Goal: Transaction & Acquisition: Purchase product/service

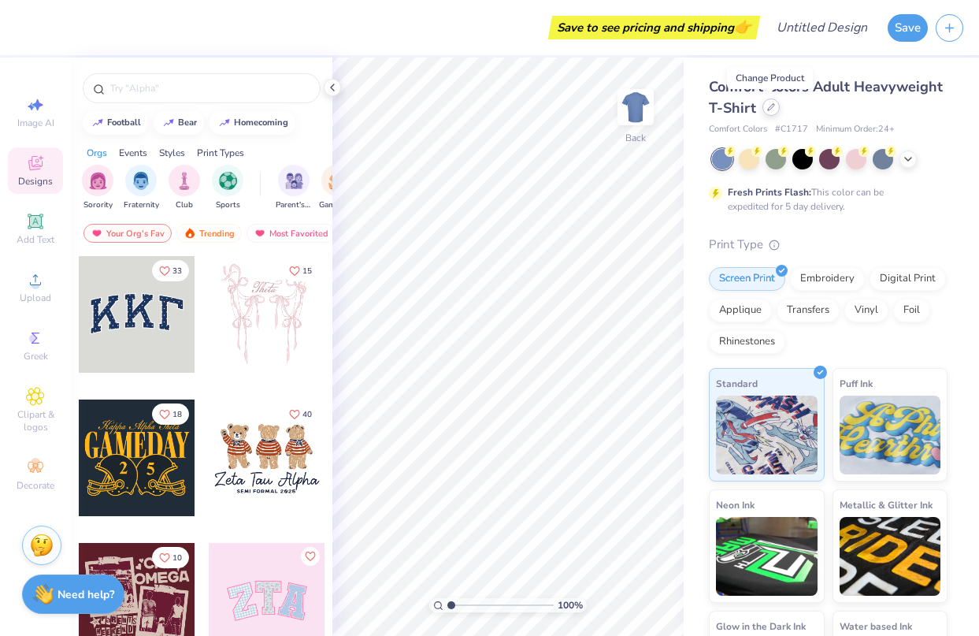
click at [772, 106] on icon at bounding box center [771, 107] width 6 height 6
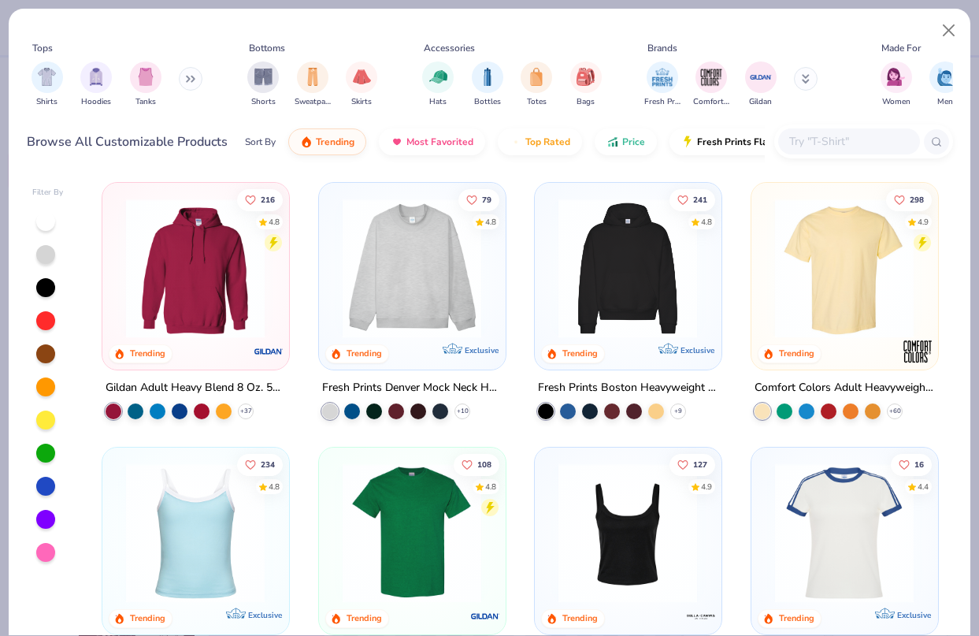
click at [433, 299] on img at bounding box center [412, 268] width 154 height 139
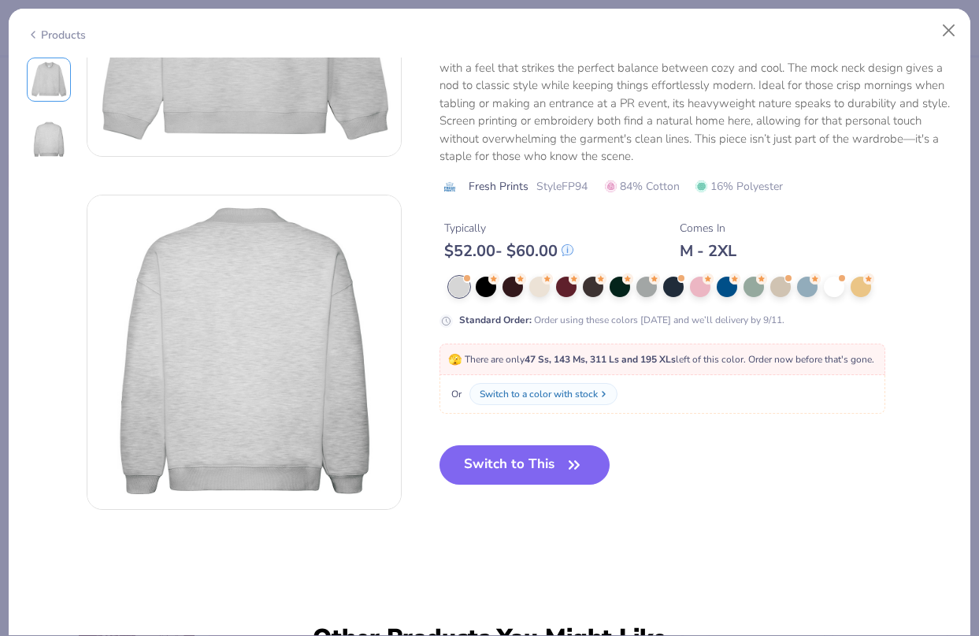
scroll to position [217, 0]
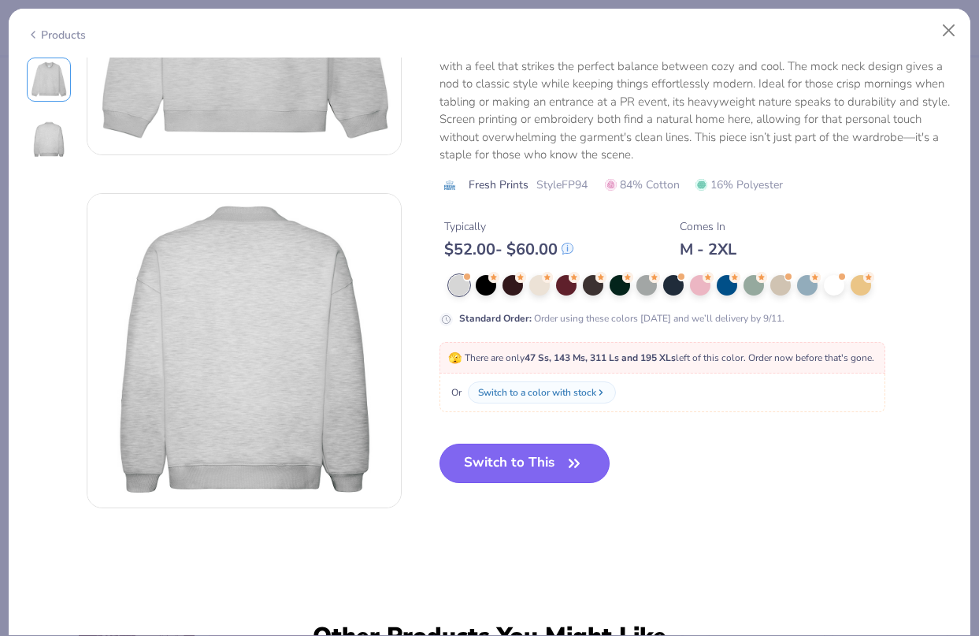
click at [548, 474] on button "Switch to This" at bounding box center [525, 463] width 171 height 39
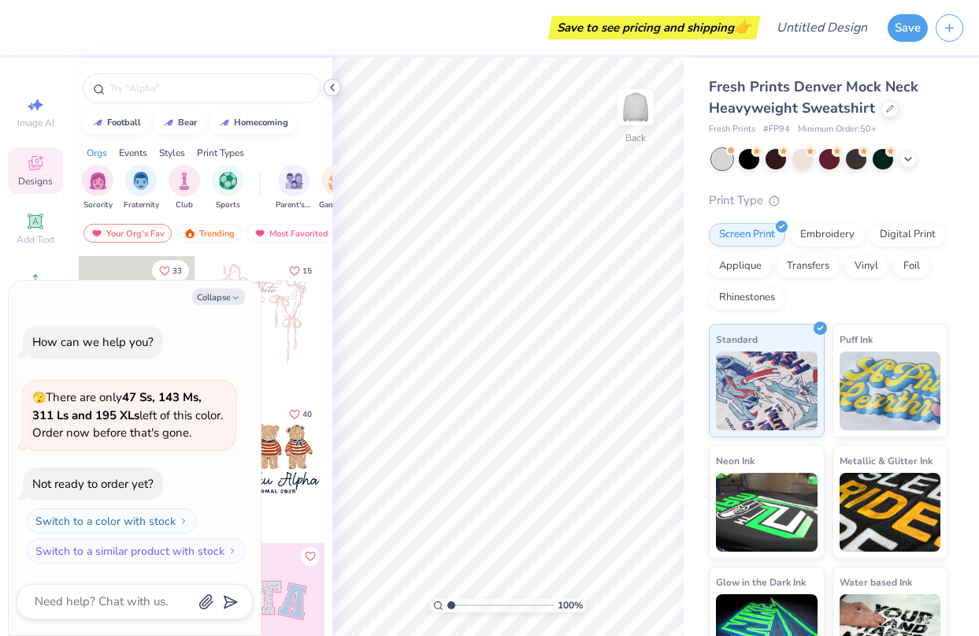
click at [337, 89] on icon at bounding box center [332, 87] width 13 height 13
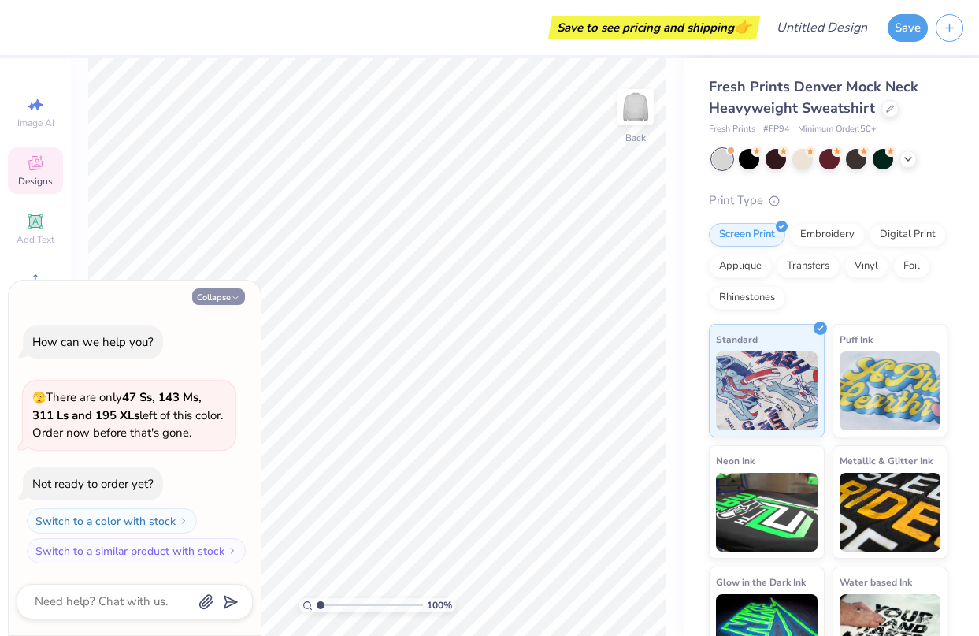
click at [228, 299] on button "Collapse" at bounding box center [218, 296] width 53 height 17
type textarea "x"
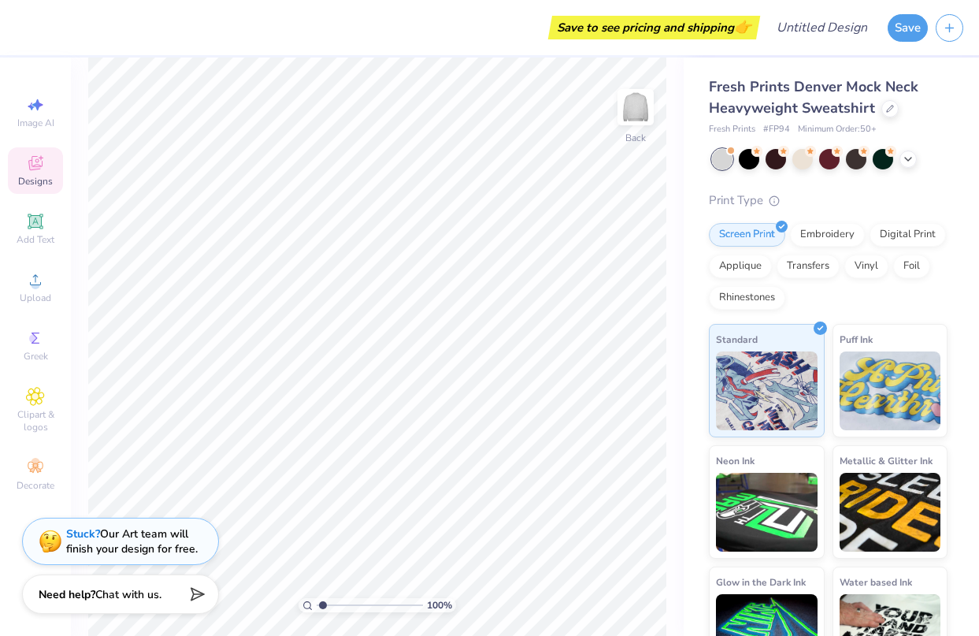
type input "1.55"
type textarea "x"
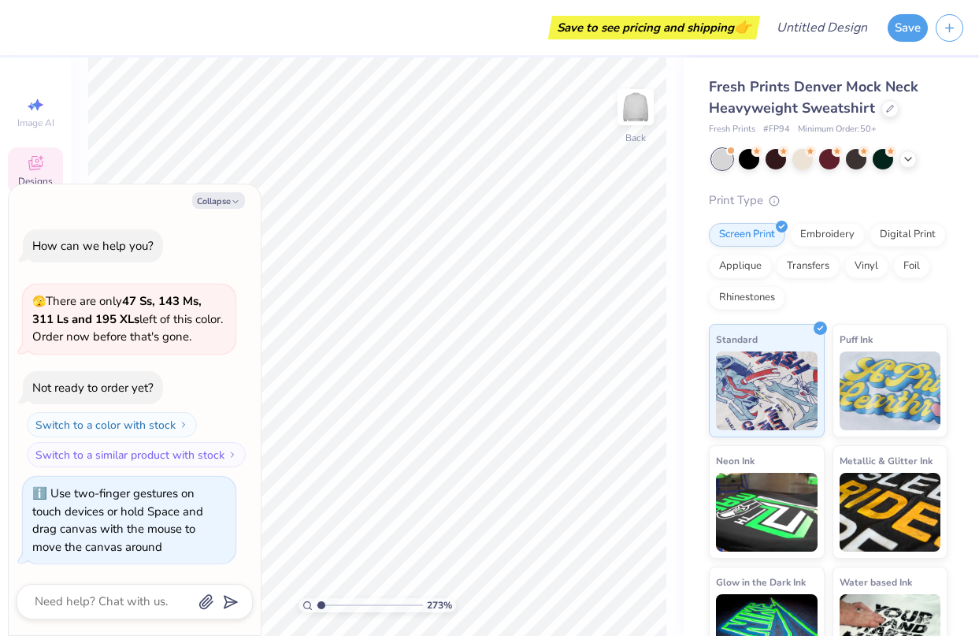
type input "1"
drag, startPoint x: 321, startPoint y: 602, endPoint x: 286, endPoint y: 602, distance: 35.5
click at [317, 602] on input "range" at bounding box center [370, 605] width 106 height 14
